Goal: Transaction & Acquisition: Purchase product/service

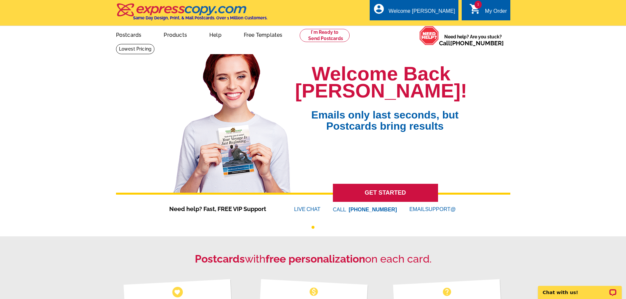
click at [487, 4] on div "1 shopping_cart My Order" at bounding box center [486, 10] width 48 height 21
click at [481, 11] on link "1 shopping_cart My Order" at bounding box center [488, 11] width 38 height 8
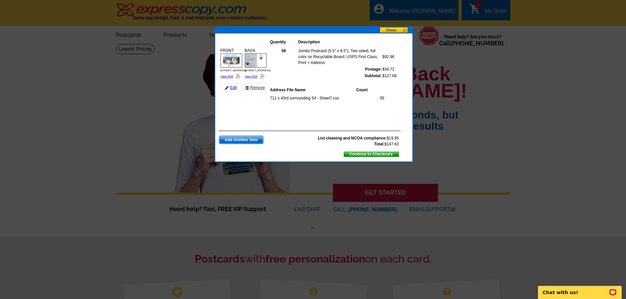
click at [253, 90] on link "Remove" at bounding box center [254, 87] width 23 height 9
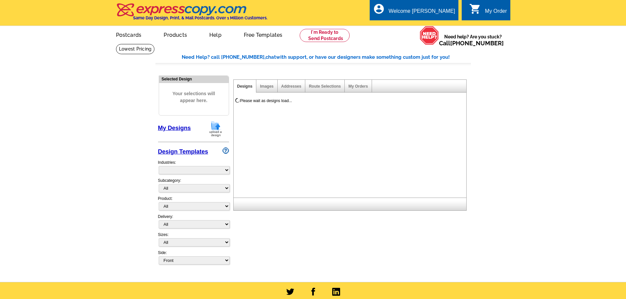
select select "785"
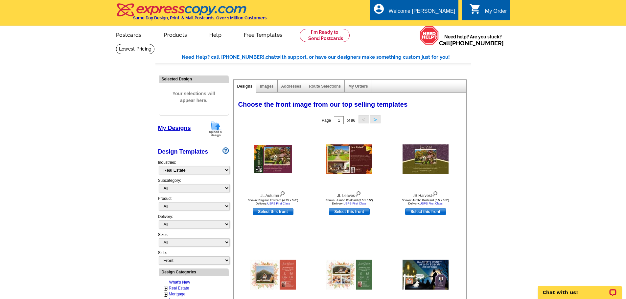
click at [543, 67] on main "Need Help? call 800-260-5887, chat with support, or have our designers make som…" at bounding box center [313, 288] width 626 height 488
click at [499, 12] on div "My Order" at bounding box center [496, 12] width 22 height 9
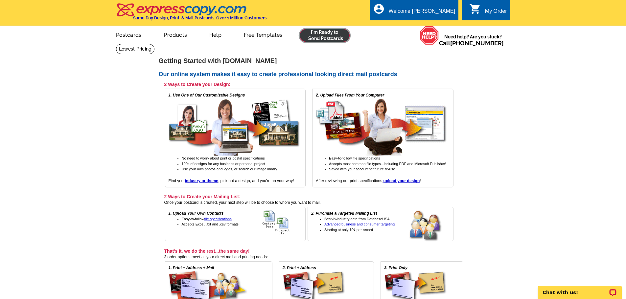
click at [315, 35] on link at bounding box center [325, 35] width 50 height 13
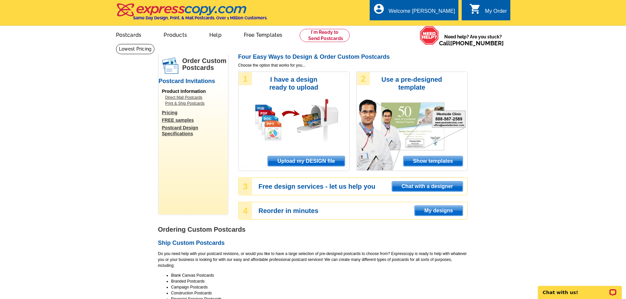
click at [317, 162] on span "Upload my DESIGN file" at bounding box center [306, 161] width 77 height 10
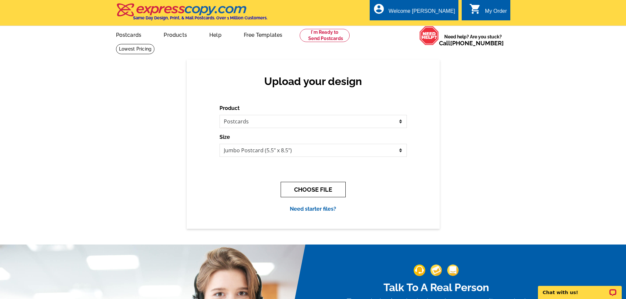
click at [330, 188] on button "CHOOSE FILE" at bounding box center [313, 189] width 65 height 15
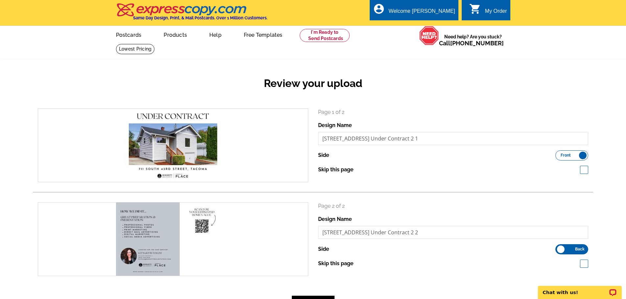
click at [448, 193] on div "search Page 1 of 2 Design Name 711 S 43rd St Under Contract 2 1 Side Front Back…" at bounding box center [313, 197] width 560 height 178
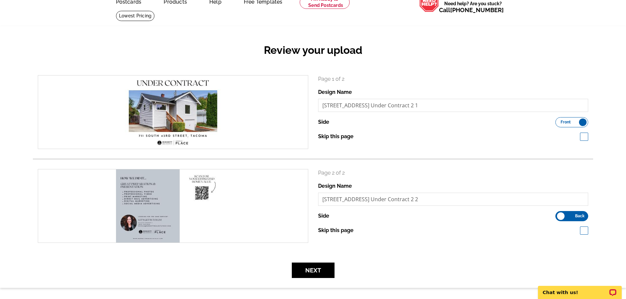
scroll to position [99, 0]
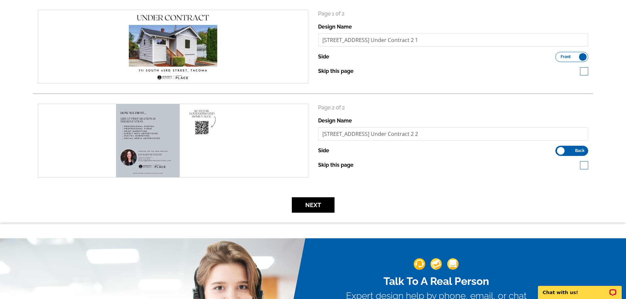
click at [579, 57] on label "Front Back" at bounding box center [571, 57] width 33 height 10
click at [558, 55] on input "Front Back" at bounding box center [558, 55] width 0 height 0
click at [579, 57] on span "Back" at bounding box center [580, 56] width 10 height 3
click at [558, 55] on input "Front Back" at bounding box center [558, 55] width 0 height 0
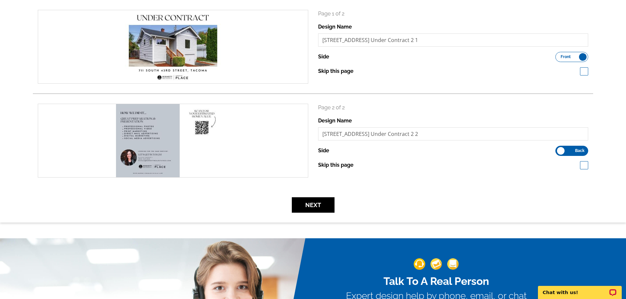
click at [572, 152] on label "Front Back" at bounding box center [571, 151] width 33 height 10
click at [558, 149] on input "Front Back" at bounding box center [558, 149] width 0 height 0
click at [572, 152] on label "Front Back" at bounding box center [571, 151] width 33 height 10
click at [558, 149] on input "Front Back" at bounding box center [558, 149] width 0 height 0
click at [580, 59] on label "Front Back" at bounding box center [571, 57] width 33 height 10
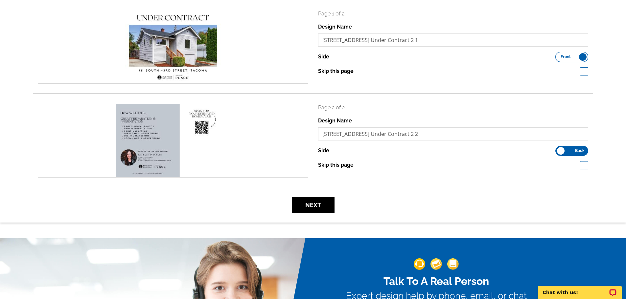
click at [558, 55] on input "Front Back" at bounding box center [558, 55] width 0 height 0
click at [580, 58] on span "Back" at bounding box center [580, 56] width 10 height 3
click at [558, 55] on input "Front Back" at bounding box center [558, 55] width 0 height 0
click at [312, 207] on button "Next" at bounding box center [313, 204] width 43 height 15
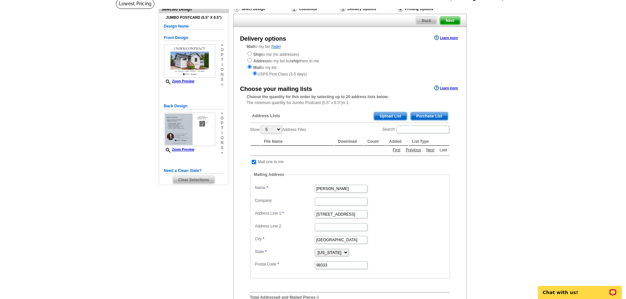
scroll to position [66, 0]
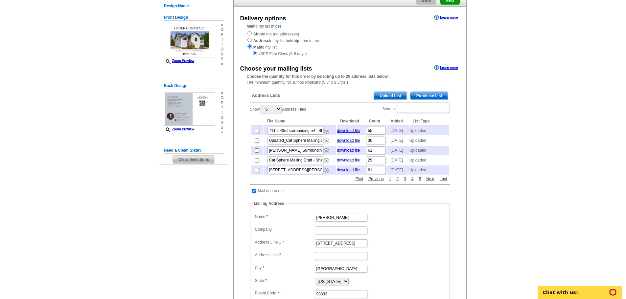
click at [256, 131] on input "checkbox" at bounding box center [257, 131] width 4 height 4
checkbox input "true"
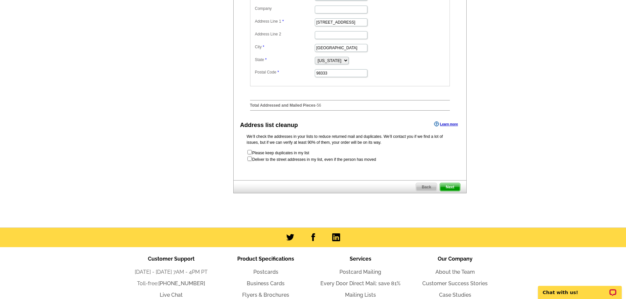
scroll to position [296, 0]
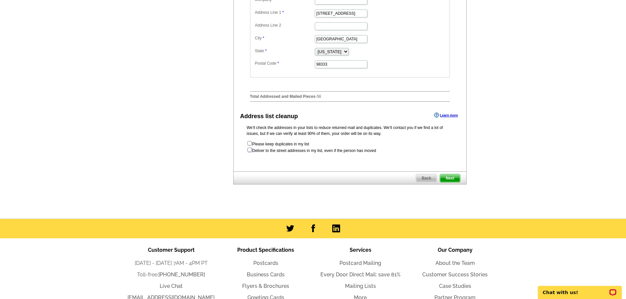
click at [249, 152] on input "checkbox" at bounding box center [249, 150] width 4 height 4
checkbox input "true"
radio input "true"
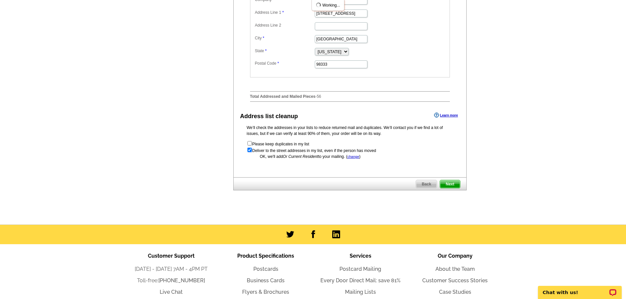
scroll to position [0, 0]
click at [448, 188] on span "Next" at bounding box center [450, 184] width 20 height 8
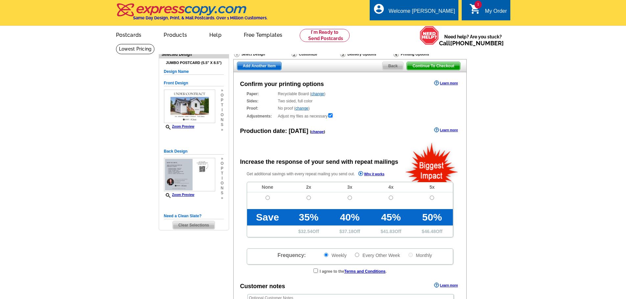
radio input "false"
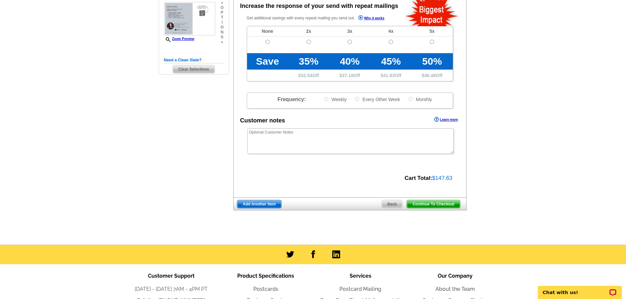
scroll to position [164, 0]
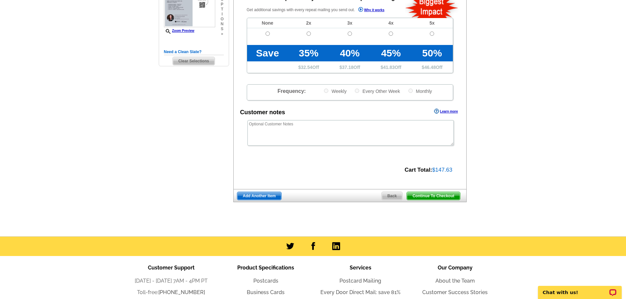
click at [440, 198] on span "Continue To Checkout" at bounding box center [433, 196] width 53 height 8
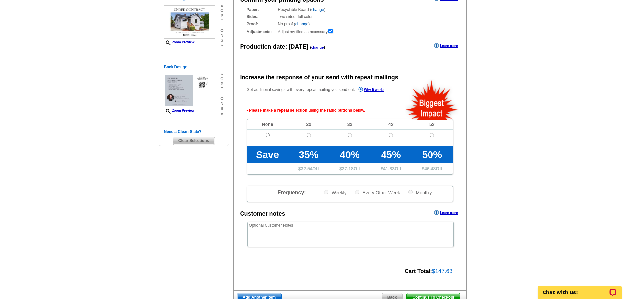
scroll to position [147, 0]
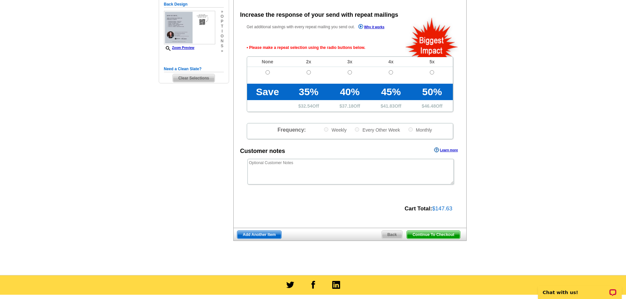
click at [443, 234] on span "Continue To Checkout" at bounding box center [433, 235] width 53 height 8
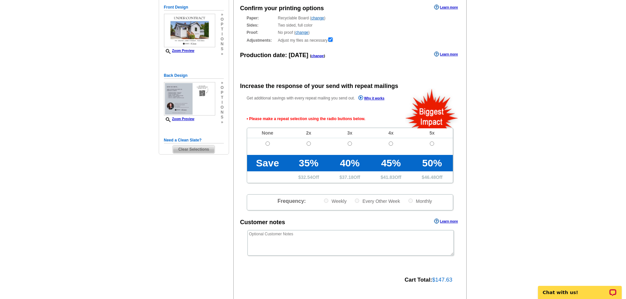
scroll to position [44, 0]
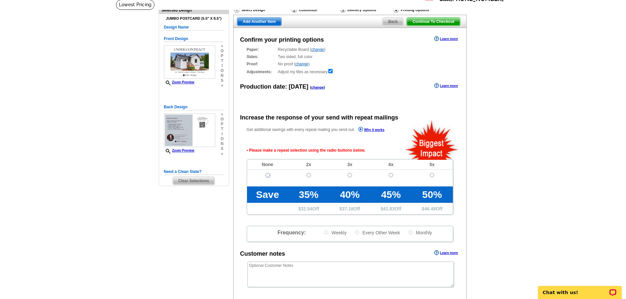
click at [266, 175] on input "radio" at bounding box center [267, 175] width 4 height 4
radio input "true"
click at [495, 173] on main "Need Help? call 800-260-5887, chat with support, or have our designers make som…" at bounding box center [313, 188] width 626 height 379
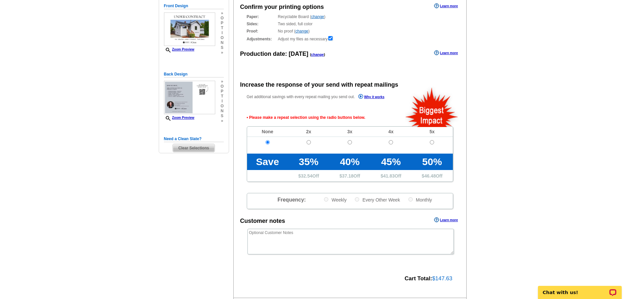
scroll to position [209, 0]
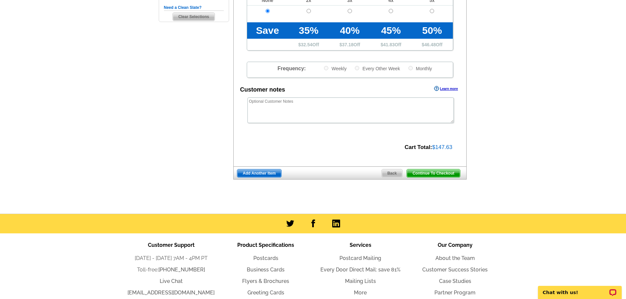
click at [449, 175] on span "Continue To Checkout" at bounding box center [433, 173] width 53 height 8
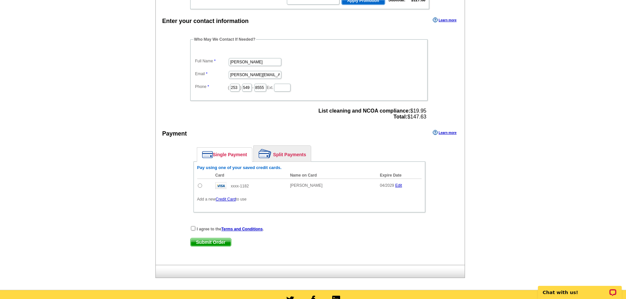
scroll to position [197, 0]
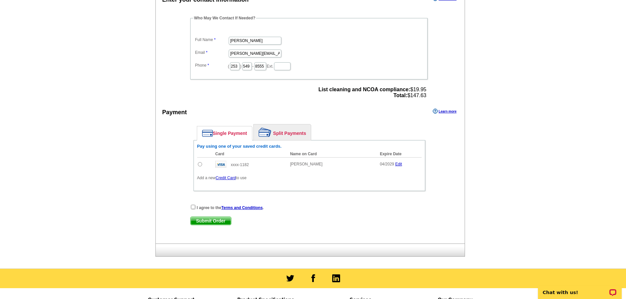
click at [399, 165] on link "Edit" at bounding box center [398, 164] width 7 height 5
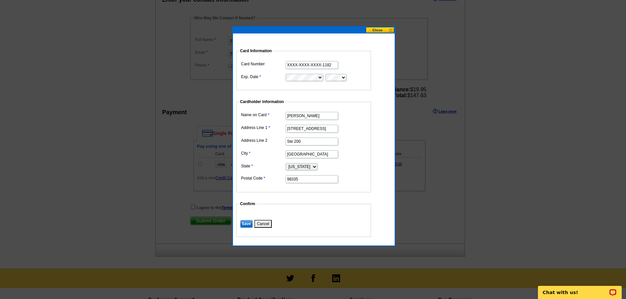
click at [321, 62] on input "XXXX-XXXX-XXXX-1182" at bounding box center [311, 65] width 53 height 8
drag, startPoint x: 333, startPoint y: 65, endPoint x: 245, endPoint y: 62, distance: 88.4
click at [245, 62] on dl "Card Number XXXX-XXXX-XXXX-1182 Exp. Date" at bounding box center [303, 70] width 128 height 22
click at [379, 28] on button at bounding box center [380, 30] width 29 height 6
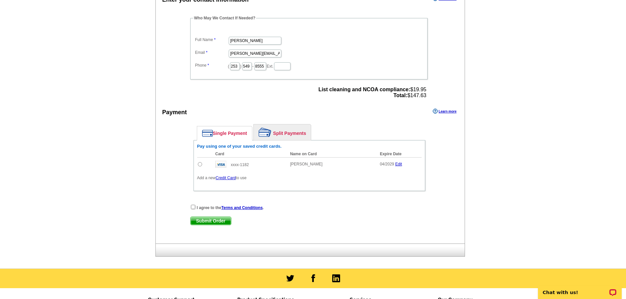
click at [464, 165] on div "Enter your contact information Learn more Who May We Contact If Needed? Full Na…" at bounding box center [310, 118] width 309 height 249
click at [221, 177] on link "Credit Card" at bounding box center [225, 178] width 20 height 5
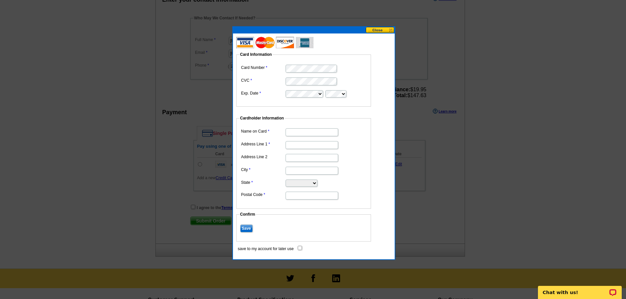
scroll to position [0, 0]
click at [372, 84] on dd "Card Information Card Number CVC Exp. Date" at bounding box center [306, 72] width 141 height 67
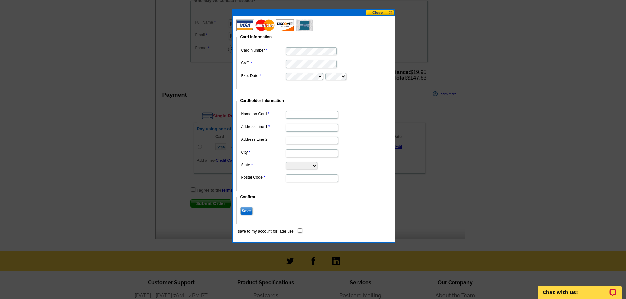
scroll to position [230, 0]
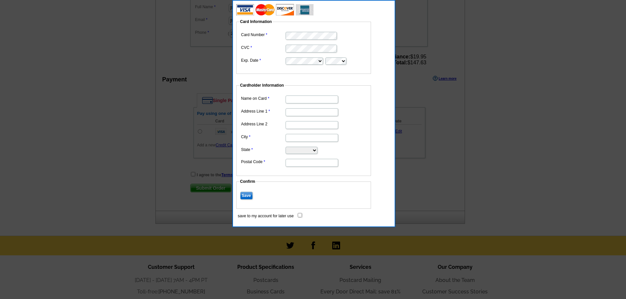
click at [308, 97] on input "Name on Card" at bounding box center [311, 100] width 53 height 8
click at [311, 98] on input "Name on Card" at bounding box center [311, 100] width 53 height 8
type input "[PERSON_NAME]"
click at [305, 113] on input "Address Line 1" at bounding box center [311, 112] width 53 height 8
type input "[STREET_ADDRESS]"
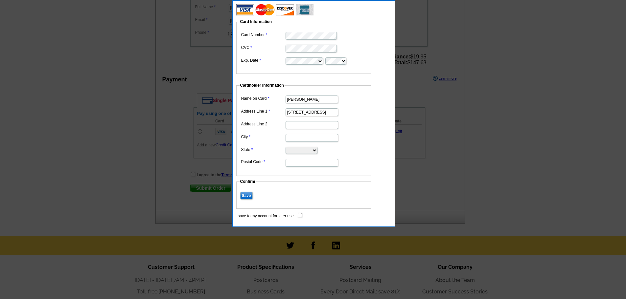
type input "STE #200"
type input "[GEOGRAPHIC_DATA]"
select select "WA"
type input "98335"
click at [299, 216] on input "save to my account for later use" at bounding box center [300, 215] width 4 height 4
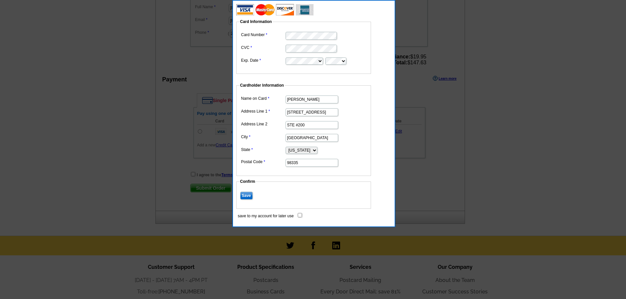
checkbox input "true"
click at [248, 197] on input "Save" at bounding box center [246, 196] width 12 height 8
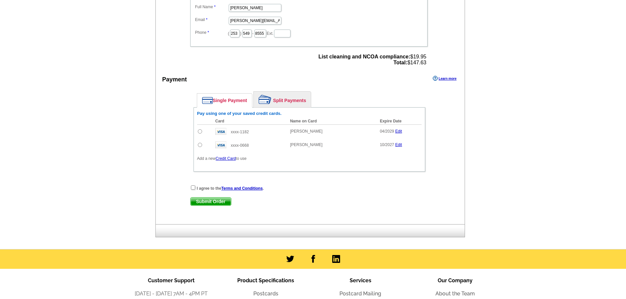
click at [198, 146] on input "radio" at bounding box center [200, 145] width 4 height 4
radio input "true"
click at [192, 188] on input "checkbox" at bounding box center [193, 188] width 4 height 4
checkbox input "true"
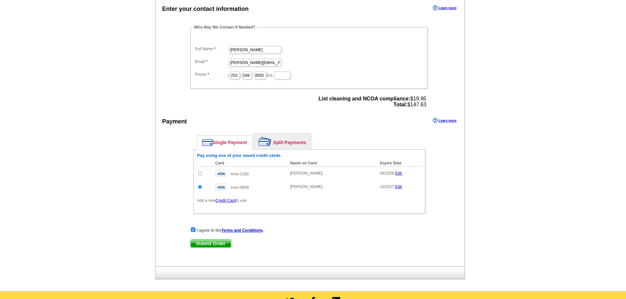
scroll to position [296, 0]
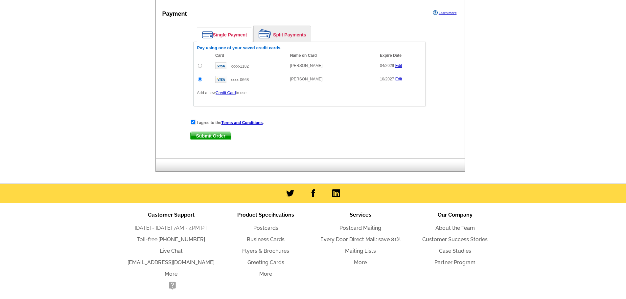
click at [209, 138] on span "Submit Order" at bounding box center [211, 136] width 40 height 8
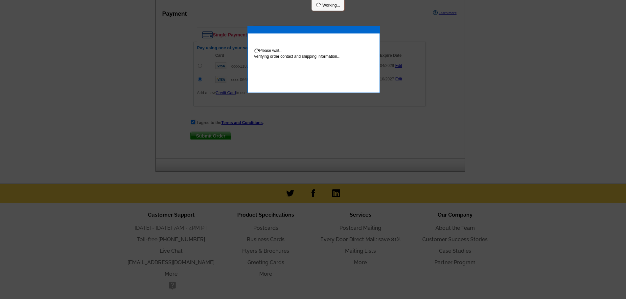
scroll to position [329, 0]
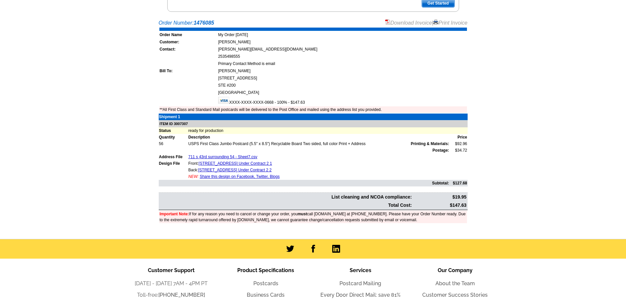
scroll to position [131, 0]
